Goal: Information Seeking & Learning: Learn about a topic

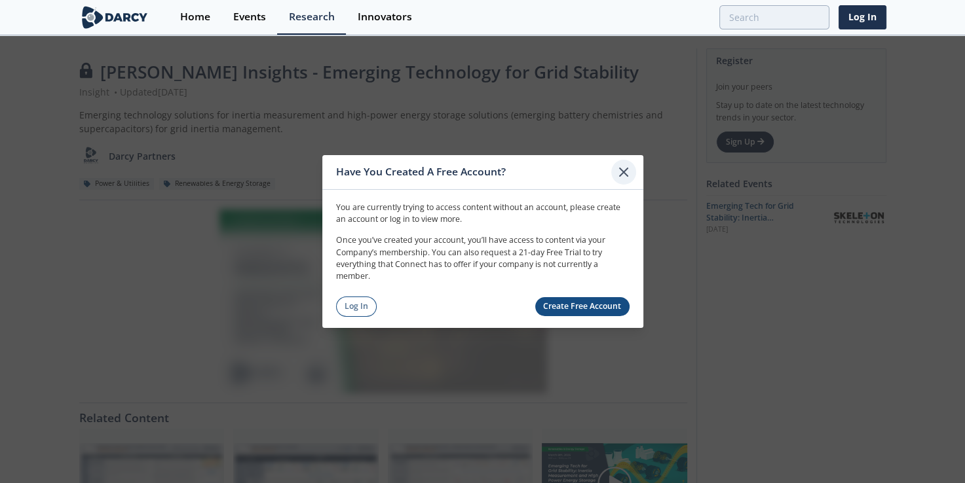
click at [630, 170] on icon at bounding box center [624, 172] width 16 height 16
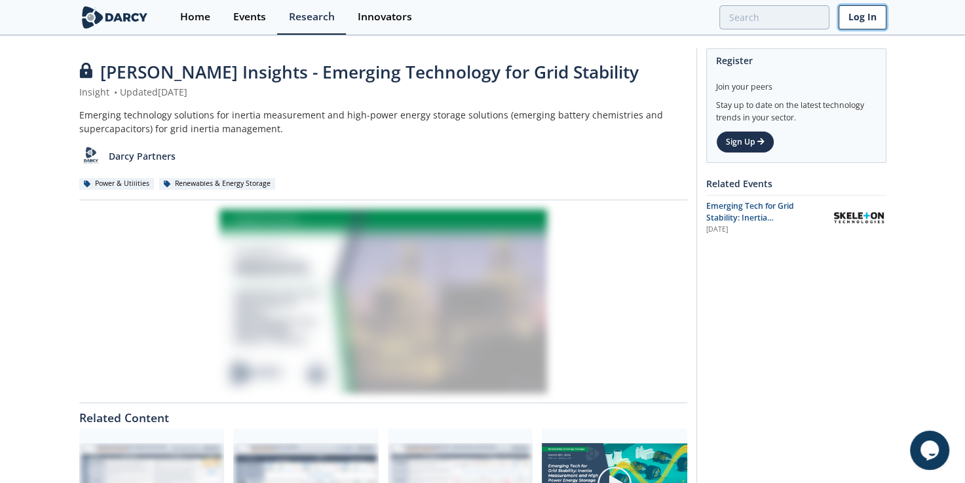
click at [866, 22] on link "Log In" at bounding box center [862, 17] width 48 height 24
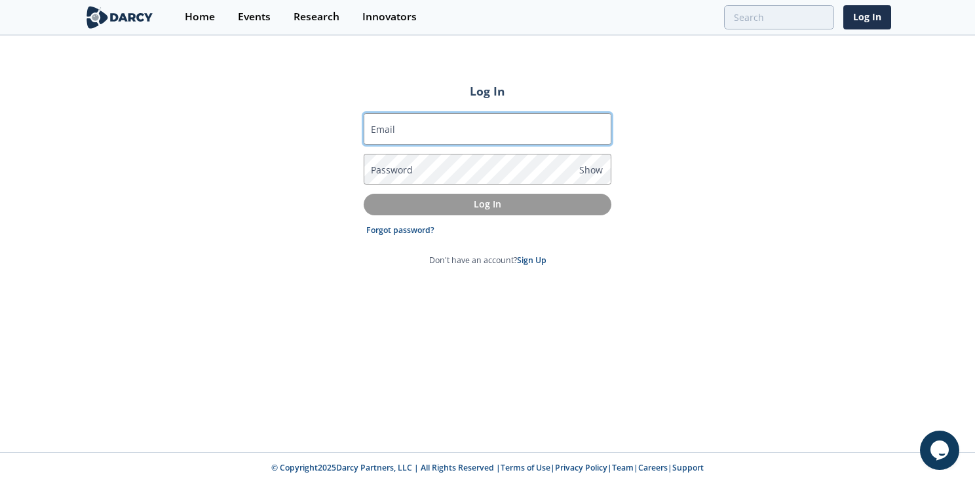
click at [557, 134] on input "Email" at bounding box center [487, 128] width 248 height 31
type input "[EMAIL_ADDRESS][DOMAIN_NAME]"
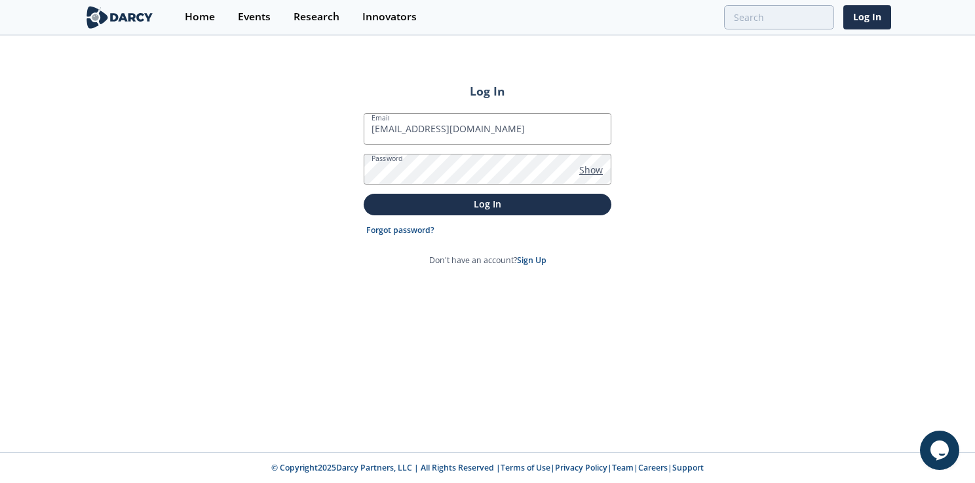
click at [590, 164] on span "Show" at bounding box center [591, 170] width 24 height 14
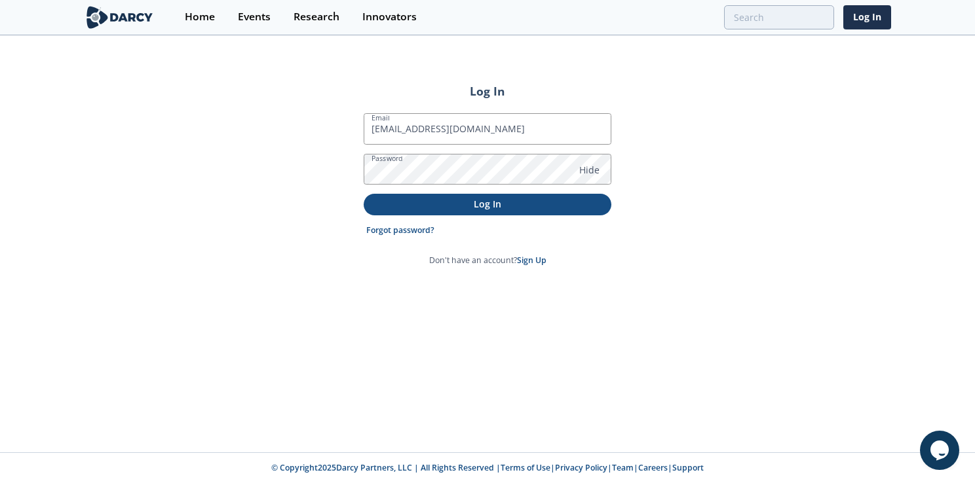
click at [536, 206] on p "Log In" at bounding box center [487, 204] width 229 height 14
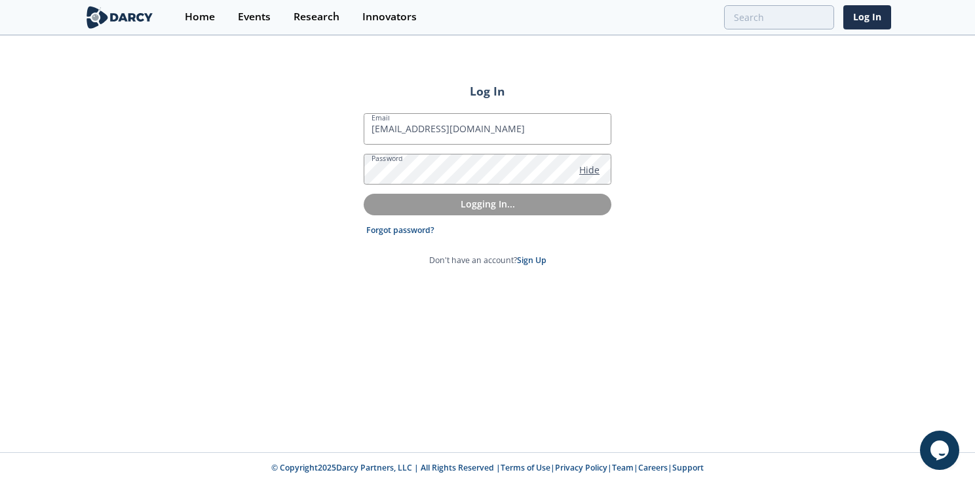
click at [592, 171] on span "Hide" at bounding box center [589, 170] width 20 height 14
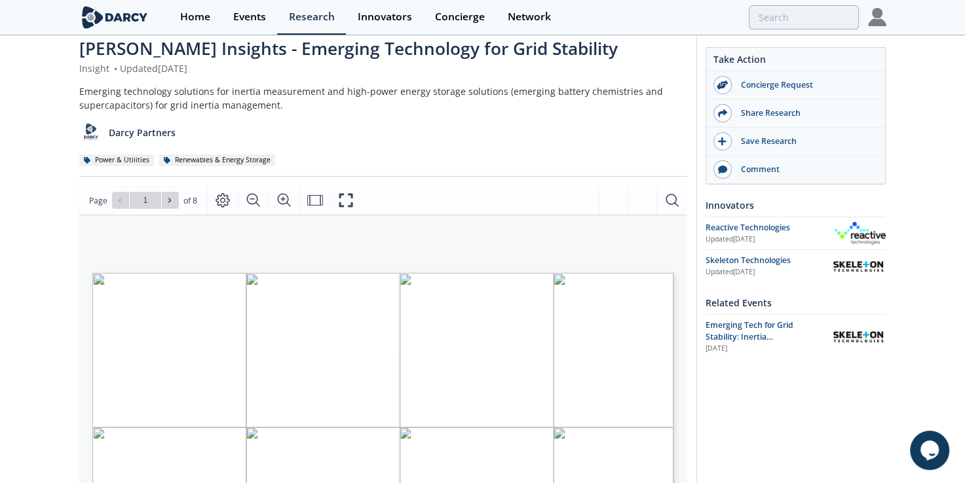
scroll to position [26, 0]
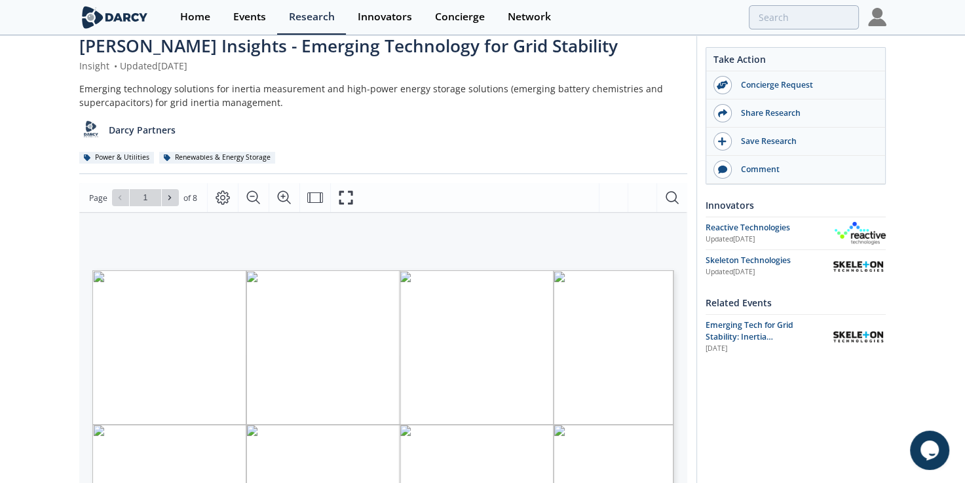
click at [695, 317] on div "[PERSON_NAME] Insights - Emerging Technology for Grid Stability Insight • Updat…" at bounding box center [482, 468] width 807 height 917
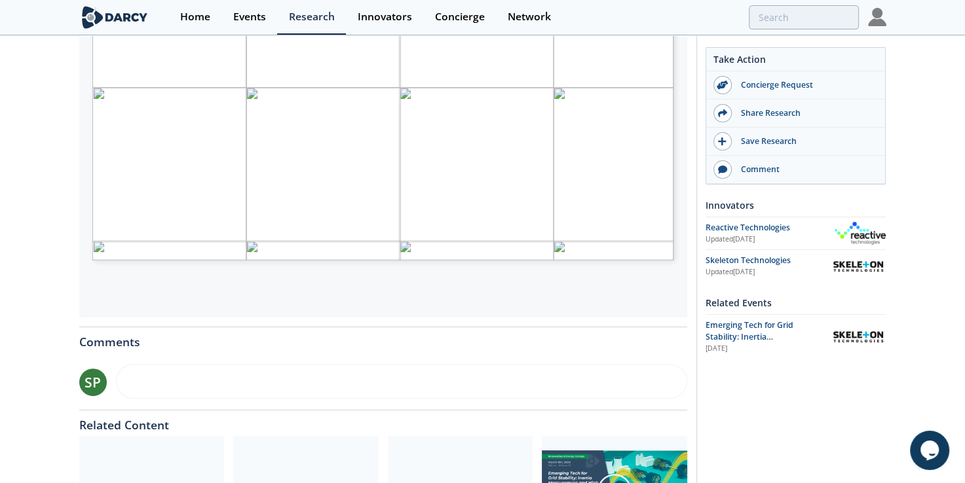
scroll to position [367, 0]
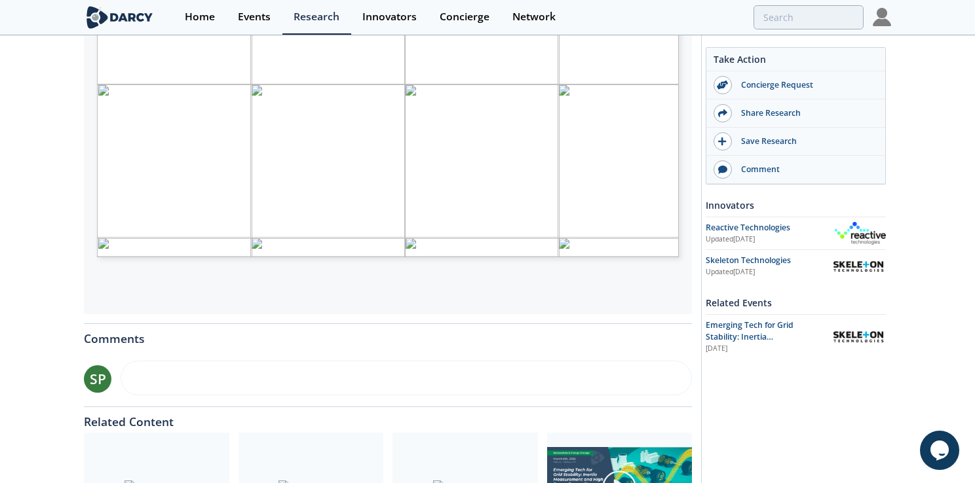
click at [448, 160] on span "Page 1" at bounding box center [561, 167] width 901 height 447
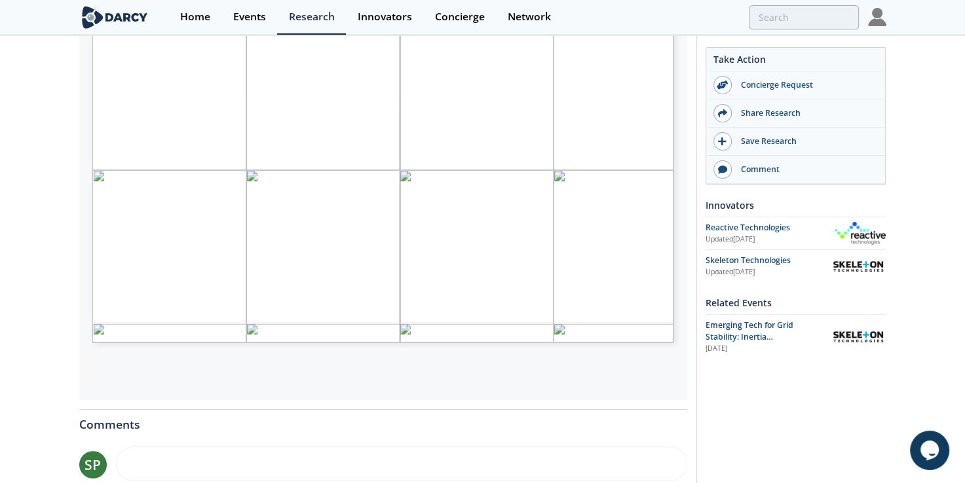
scroll to position [92, 0]
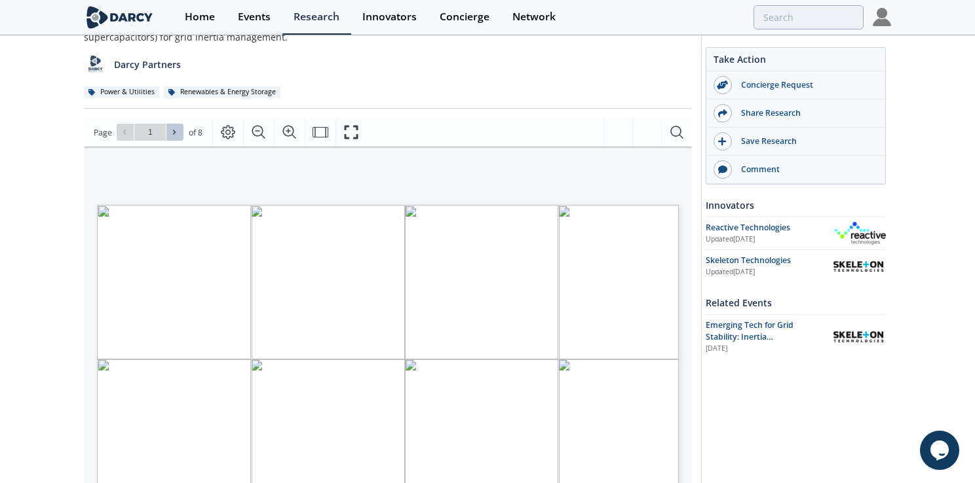
click at [173, 132] on icon at bounding box center [174, 132] width 8 height 8
type input "2"
click at [171, 135] on icon at bounding box center [174, 132] width 8 height 8
type input "3"
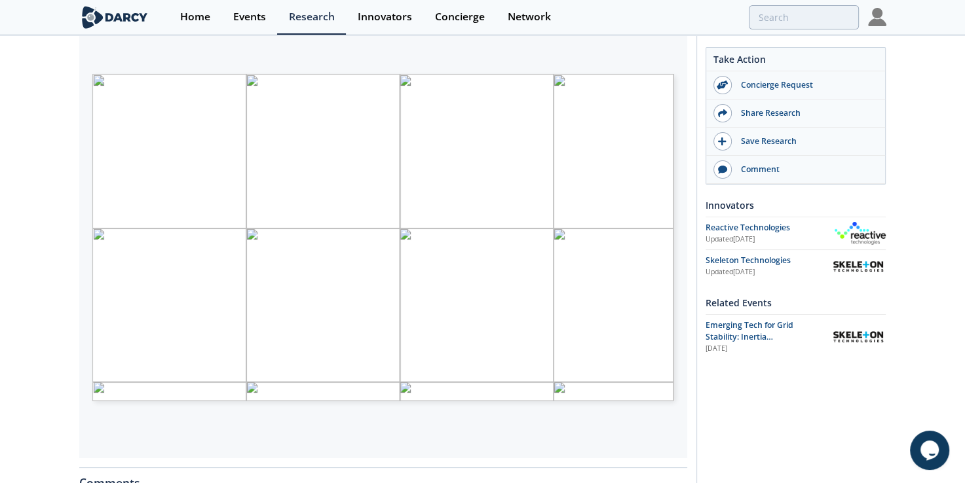
scroll to position [254, 0]
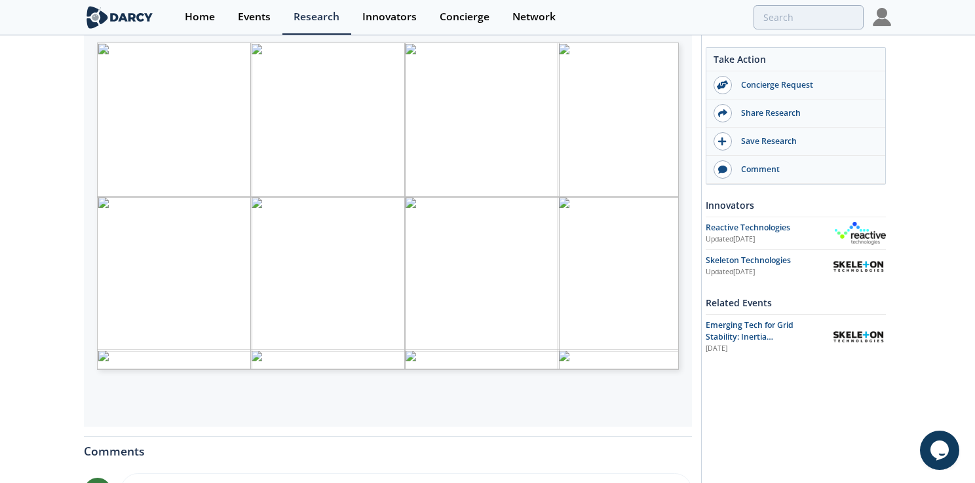
drag, startPoint x: 149, startPoint y: 329, endPoint x: 118, endPoint y: 305, distance: 39.3
click at [118, 58] on span "Notes on inertial response • In general, power system operators first need to e…" at bounding box center [366, 51] width 538 height 16
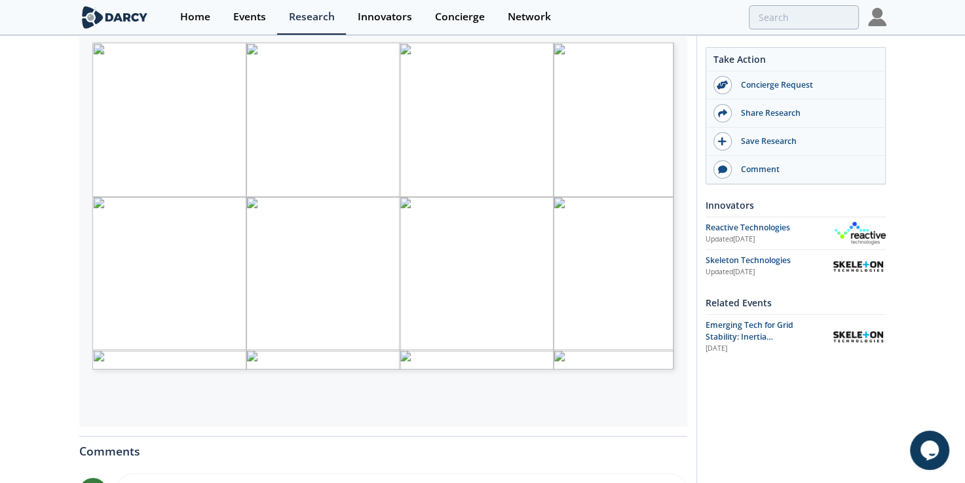
drag, startPoint x: 118, startPoint y: 305, endPoint x: 76, endPoint y: 307, distance: 42.0
click at [76, 307] on div "[PERSON_NAME] Insights - Emerging Technology for Grid Stability Insight • Updat…" at bounding box center [482, 250] width 965 height 935
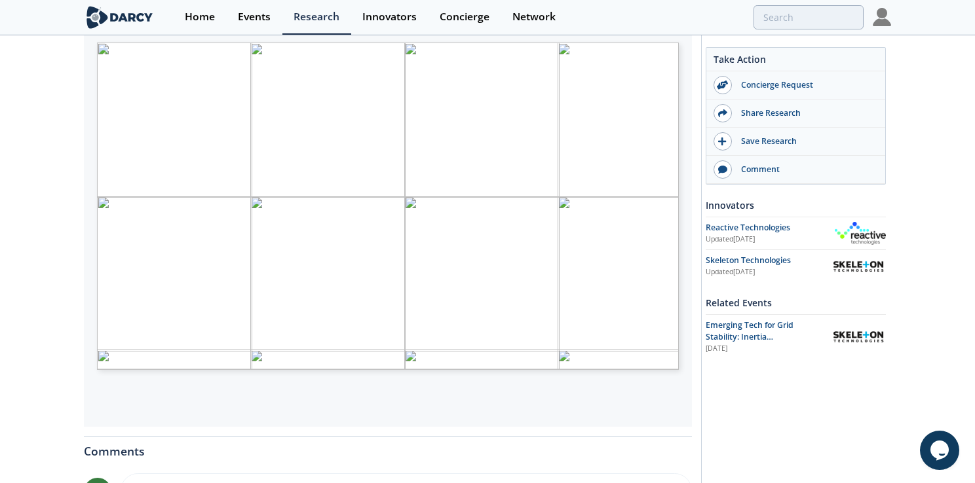
click at [217, 166] on span "frequency deviation)" at bounding box center [202, 168] width 50 height 5
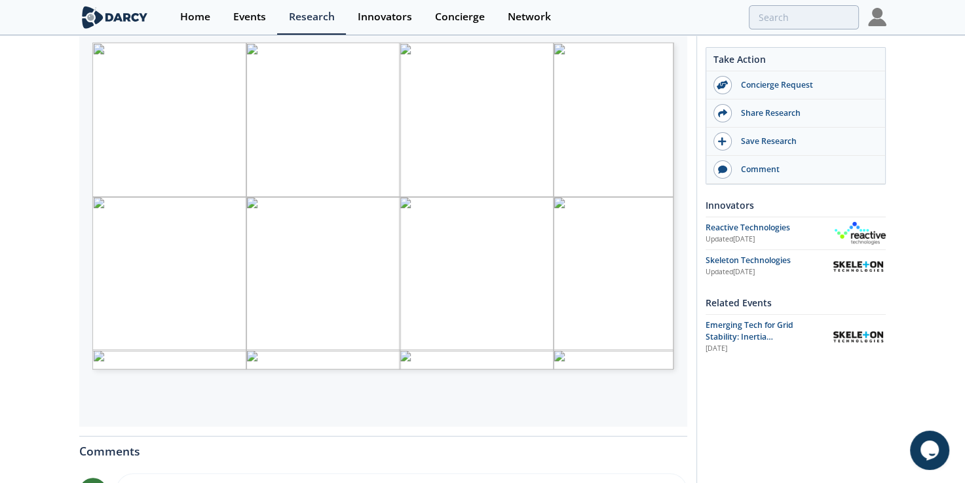
scroll to position [181, 0]
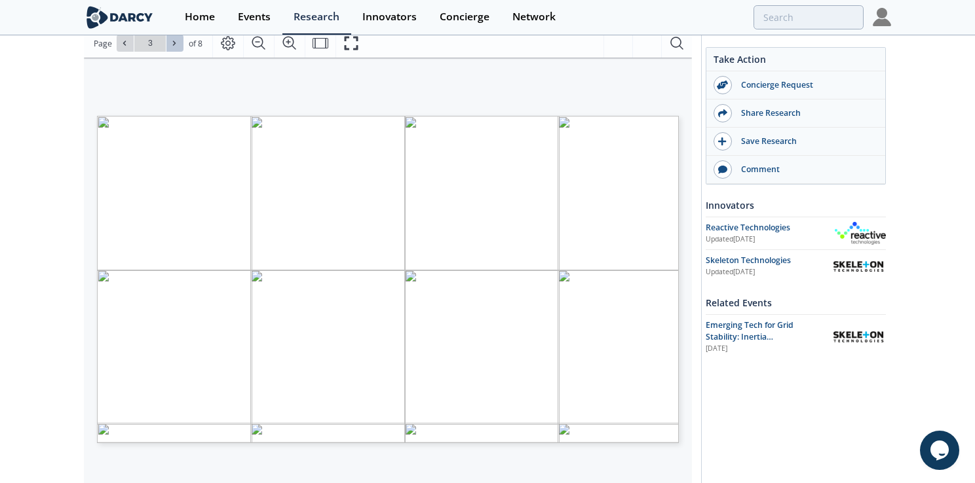
click at [177, 44] on span at bounding box center [174, 43] width 9 height 9
type input "6"
click at [129, 375] on span "Slides" at bounding box center [126, 373] width 18 height 5
